Goal: Find specific page/section: Find specific page/section

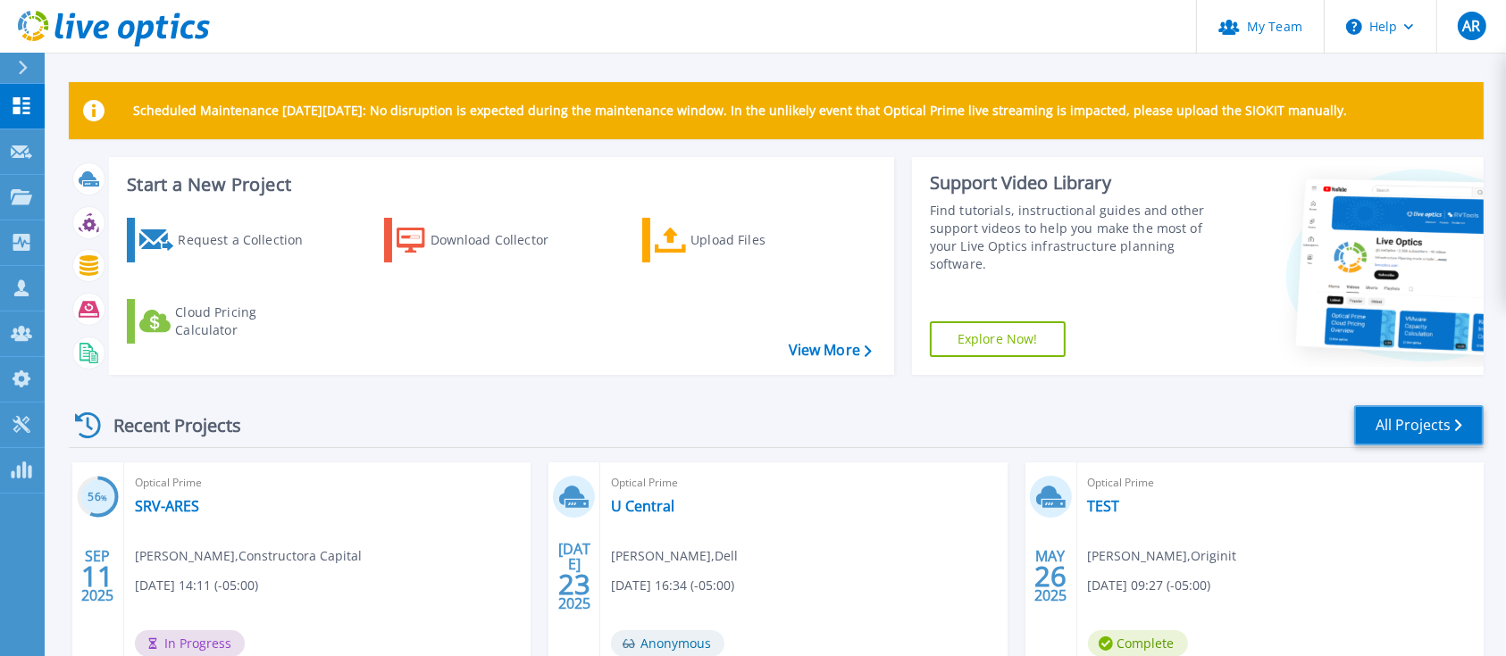
click at [1379, 421] on link "All Projects" at bounding box center [1419, 425] width 130 height 40
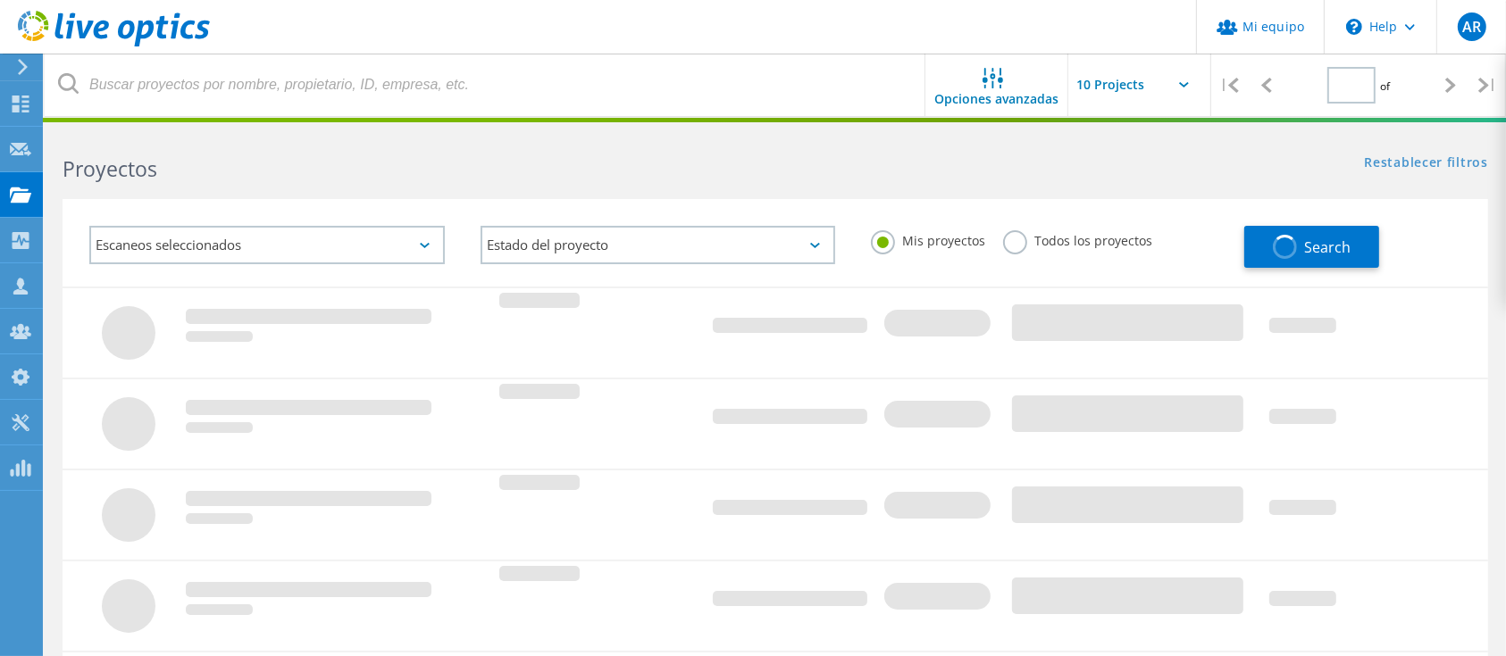
type input "1"
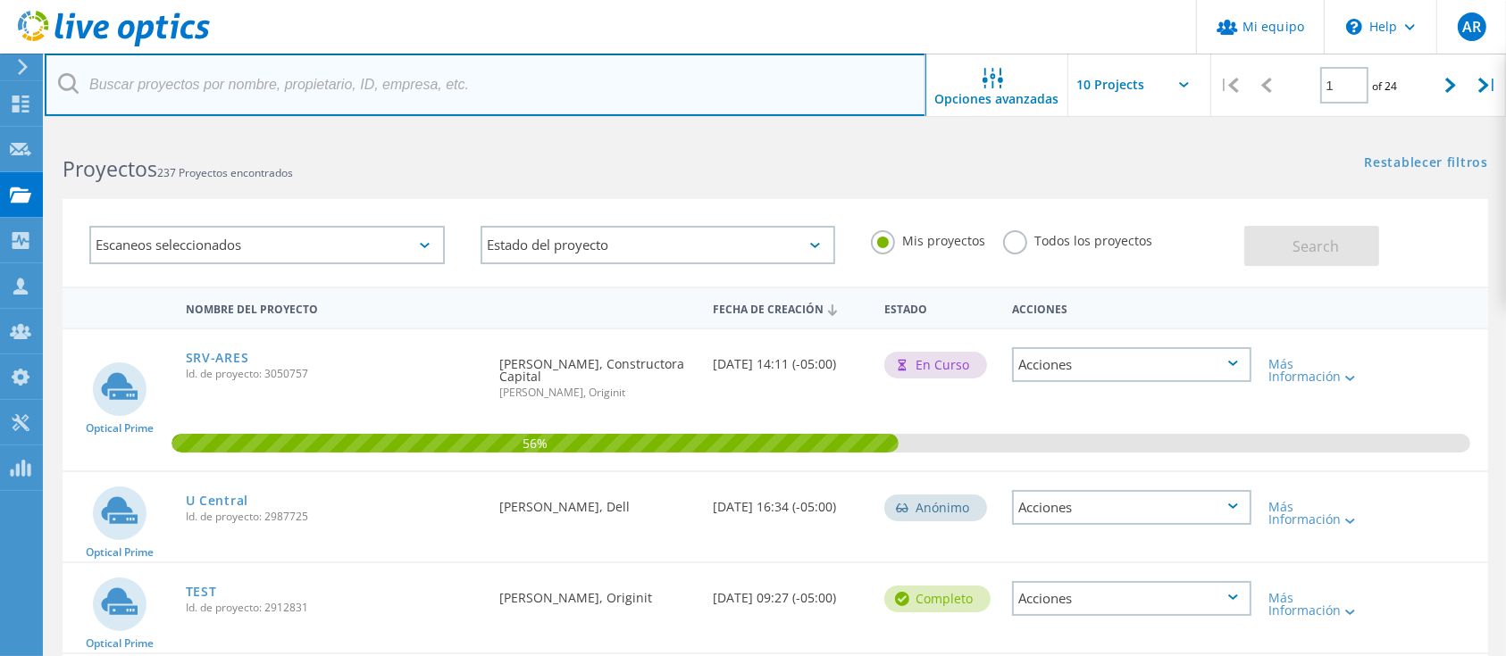
click at [560, 87] on input "text" at bounding box center [486, 85] width 882 height 63
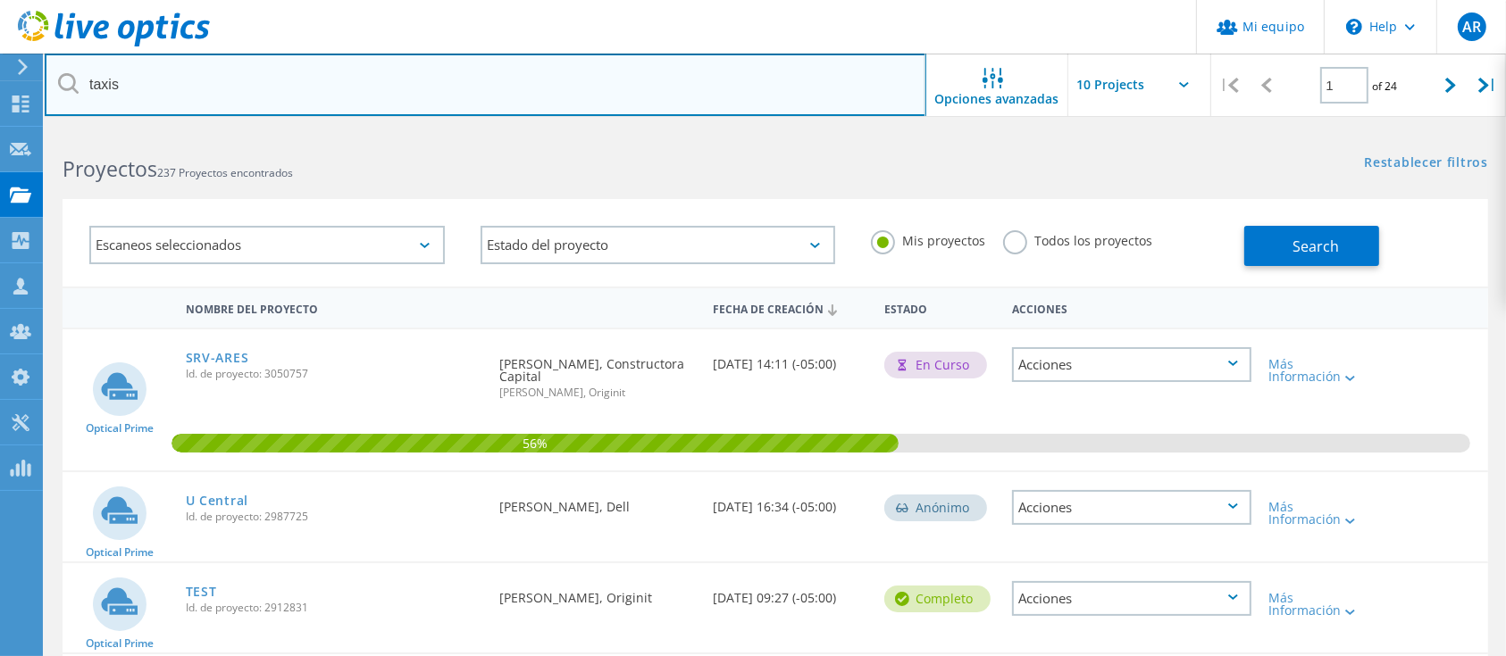
type input "taxis"
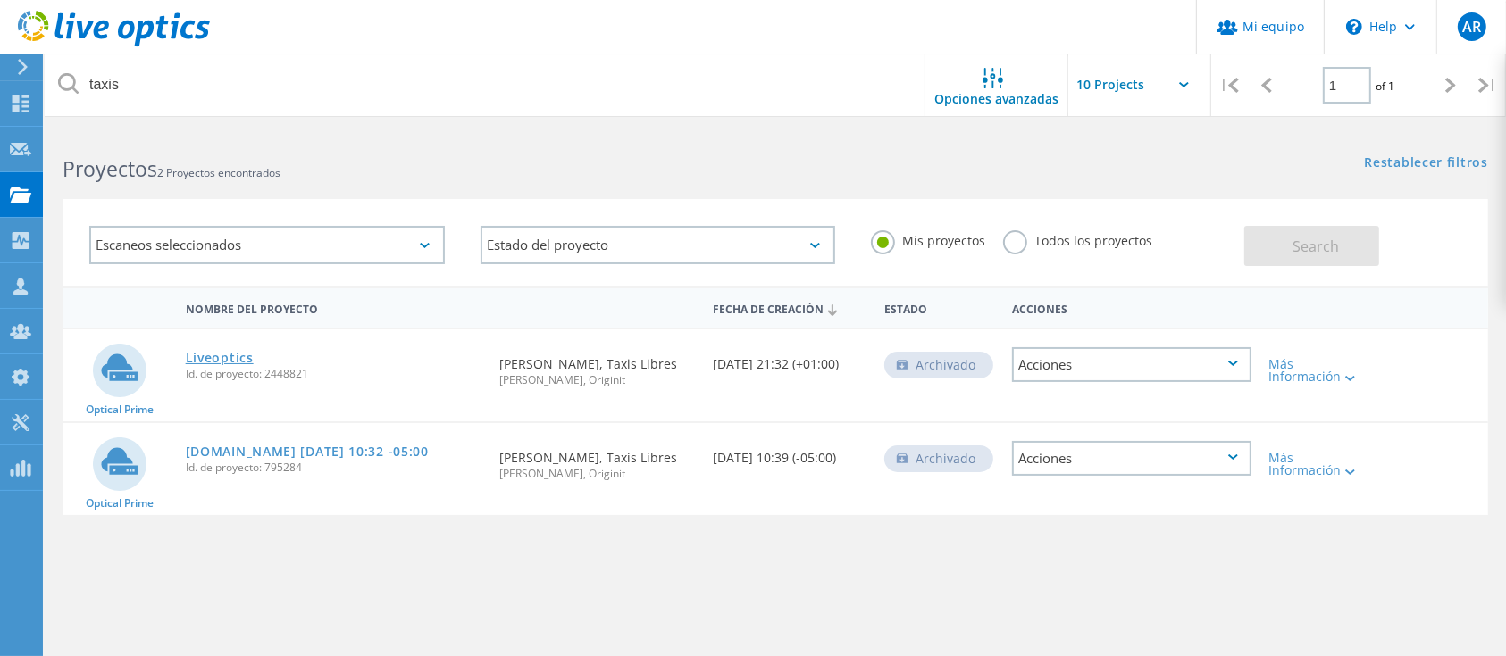
click at [239, 352] on link "Liveoptics" at bounding box center [220, 358] width 68 height 13
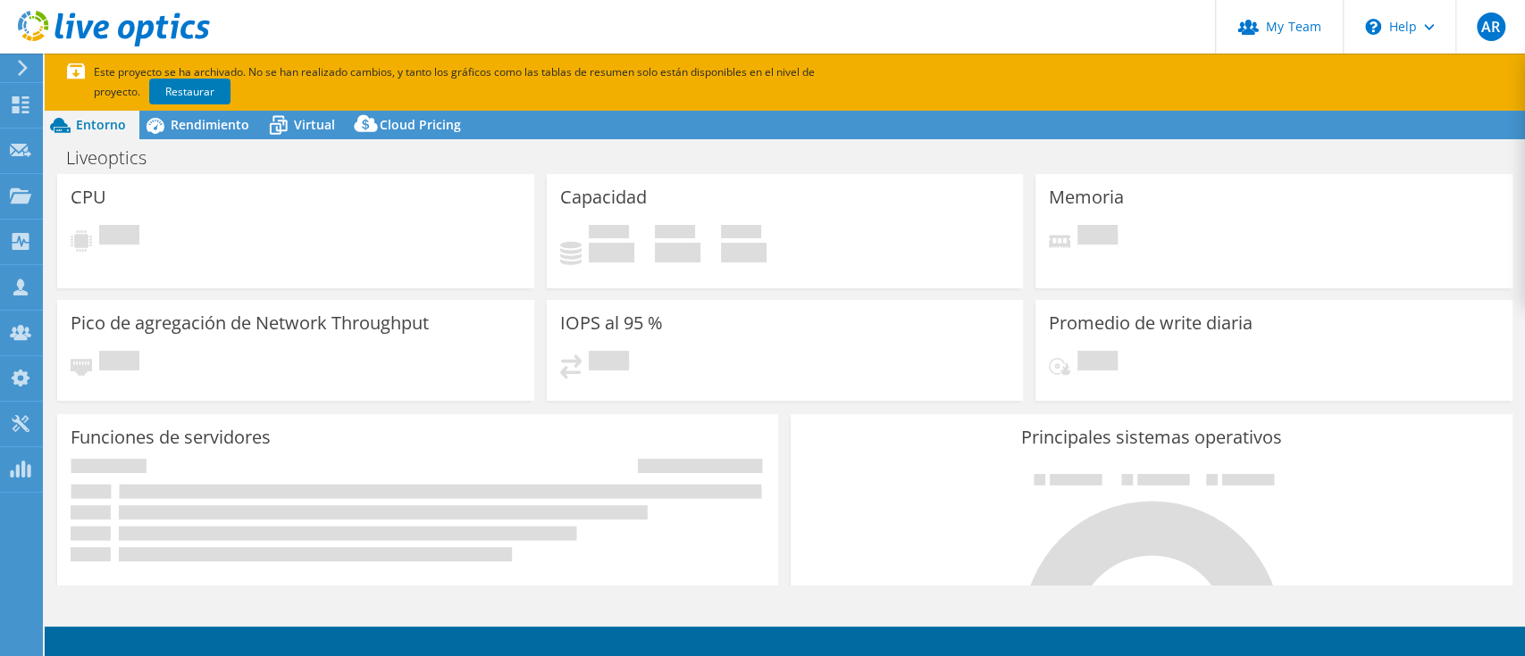
select select "USEast"
